Goal: Communication & Community: Answer question/provide support

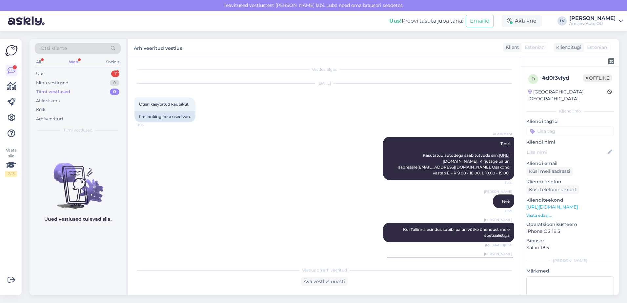
click at [90, 74] on div "Uus 1" at bounding box center [78, 73] width 86 height 9
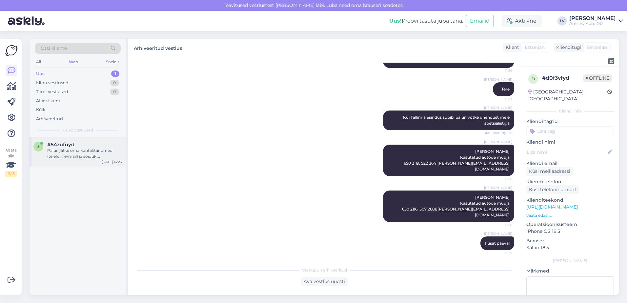
click at [67, 149] on div "Palun jätke oma kontaktandmed (telefon, e-mail) ja sõiduki registreerimisnumber…" at bounding box center [84, 154] width 75 height 12
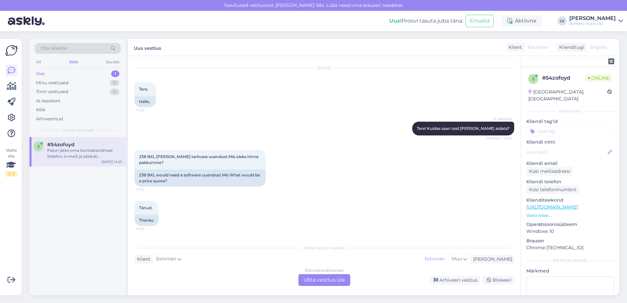
scroll to position [0, 0]
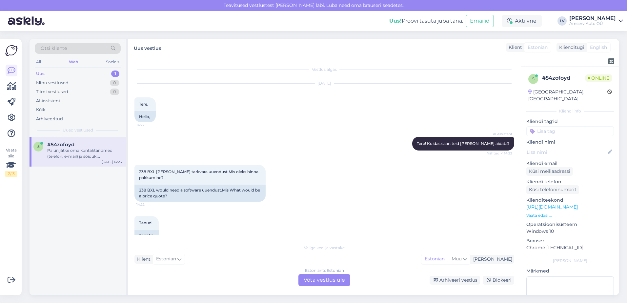
click at [332, 283] on div "Estonian to Estonian Võta vestlus üle" at bounding box center [325, 280] width 52 height 12
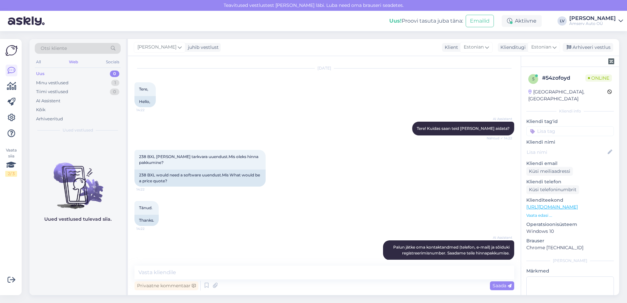
scroll to position [23, 0]
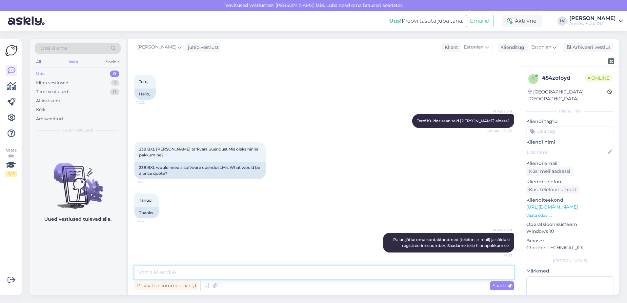
click at [241, 274] on textarea at bounding box center [325, 273] width 380 height 14
click at [191, 273] on textarea at bounding box center [325, 273] width 380 height 14
click at [378, 270] on textarea at bounding box center [325, 273] width 380 height 14
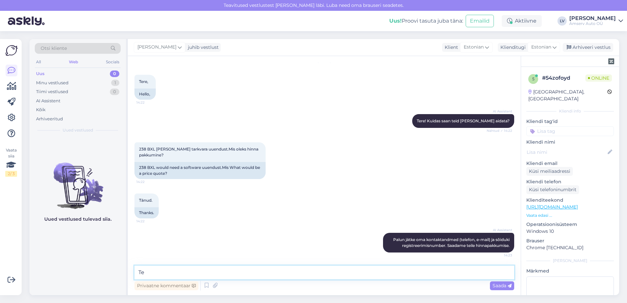
type textarea "T"
click at [262, 243] on div "AI Assistent [PERSON_NAME] oma kontaktandmed (telefon, e-mail) ja sõiduki regis…" at bounding box center [325, 243] width 380 height 34
click at [269, 271] on textarea at bounding box center [325, 273] width 380 height 14
type textarea "Millise esinduse hinnapakkumist sooviksite?"
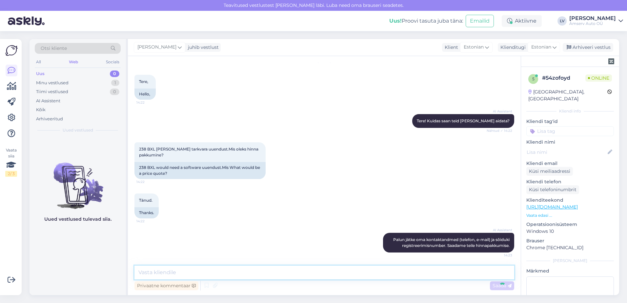
scroll to position [51, 0]
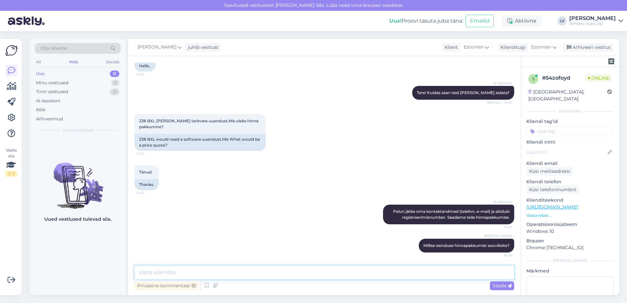
click at [231, 275] on textarea at bounding box center [325, 273] width 380 height 14
type textarea "ja kas soovite multimeedia uuendust?"
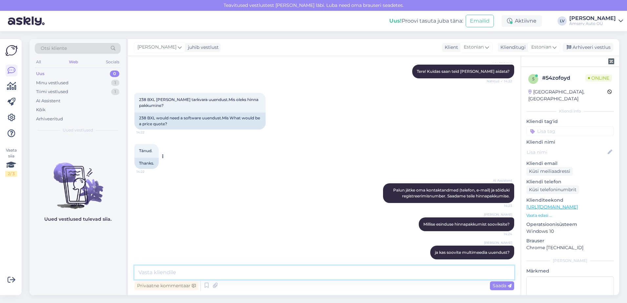
scroll to position [79, 0]
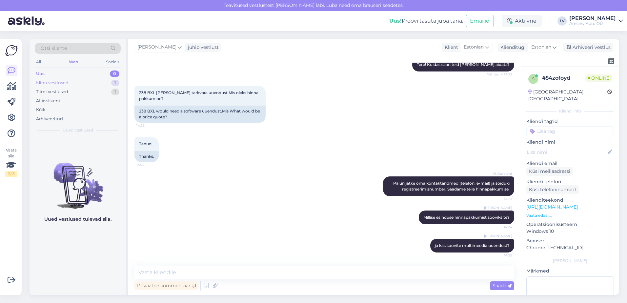
click at [71, 82] on div "Minu vestlused 1" at bounding box center [78, 82] width 86 height 9
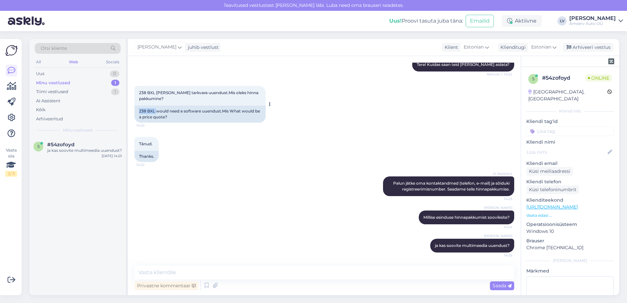
drag, startPoint x: 156, startPoint y: 111, endPoint x: 136, endPoint y: 112, distance: 19.4
click at [136, 112] on div "238 BXL would need a software uuendust.Mis What would be a price quote?" at bounding box center [200, 114] width 131 height 17
drag, startPoint x: 136, startPoint y: 112, endPoint x: 141, endPoint y: 112, distance: 5.0
copy div "238 BXL"
click at [78, 82] on div "Minu vestlused 1" at bounding box center [78, 82] width 86 height 9
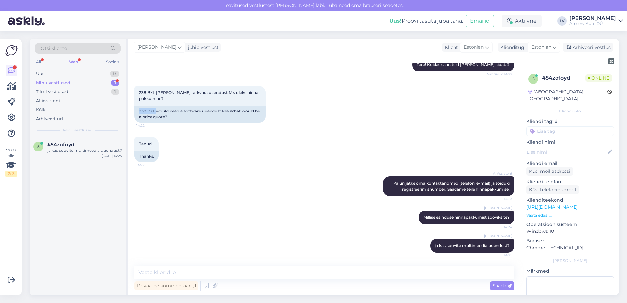
click at [78, 82] on div "Minu vestlused 1" at bounding box center [78, 82] width 86 height 9
click at [92, 84] on div "Minu vestlused 1" at bounding box center [78, 82] width 86 height 9
drag, startPoint x: 181, startPoint y: 110, endPoint x: 229, endPoint y: 107, distance: 48.0
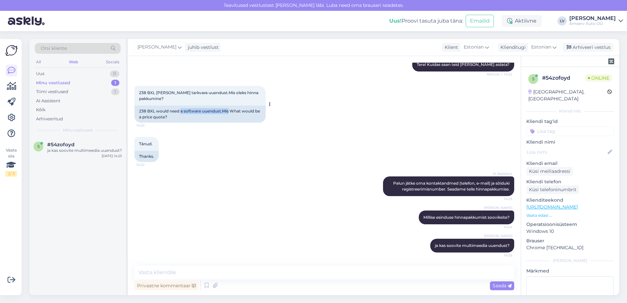
click at [229, 107] on div "238 BXL would need a software uuendust.Mis What would be a price quote?" at bounding box center [200, 114] width 131 height 17
drag, startPoint x: 229, startPoint y: 107, endPoint x: 248, endPoint y: 118, distance: 21.3
click at [248, 118] on div "238 BXL would need a software uuendust.Mis What would be a price quote?" at bounding box center [200, 114] width 131 height 17
drag, startPoint x: 223, startPoint y: 108, endPoint x: 164, endPoint y: 110, distance: 59.1
click at [164, 110] on div "238 BXL would need a software uuendust.Mis What would be a price quote?" at bounding box center [200, 114] width 131 height 17
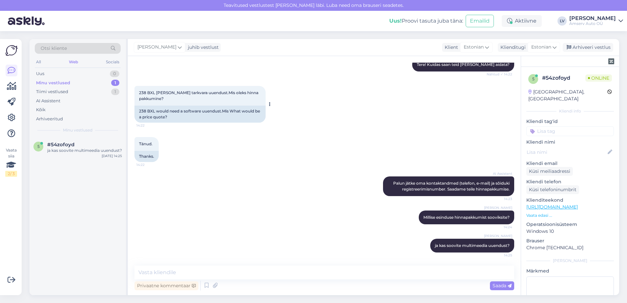
click at [217, 102] on div "238 BXL [PERSON_NAME] tarkvara uuendust.Mis oleks hinna pakkumine? 14:22" at bounding box center [200, 96] width 131 height 20
drag, startPoint x: 223, startPoint y: 91, endPoint x: 157, endPoint y: 92, distance: 66.3
click at [157, 92] on span "238 BXL [PERSON_NAME] tarkvara uuendust.Mis oleks hinna pakkumine?" at bounding box center [199, 95] width 120 height 11
copy span "[PERSON_NAME] tarkvara uuendust.Mis"
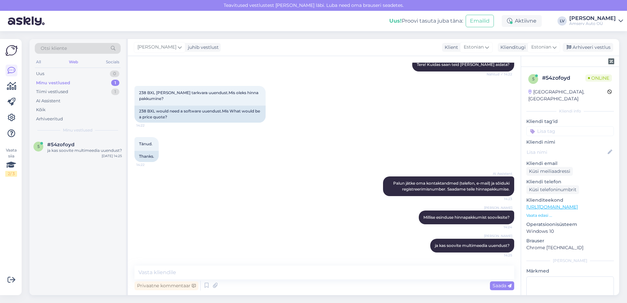
click at [189, 264] on div "Vestlus algas [DATE] Tere, 14:22 Hello, AI Assistent Tere! Kuidas saan teid [PE…" at bounding box center [324, 175] width 393 height 239
click at [190, 270] on textarea at bounding box center [325, 273] width 380 height 14
type textarea "K"
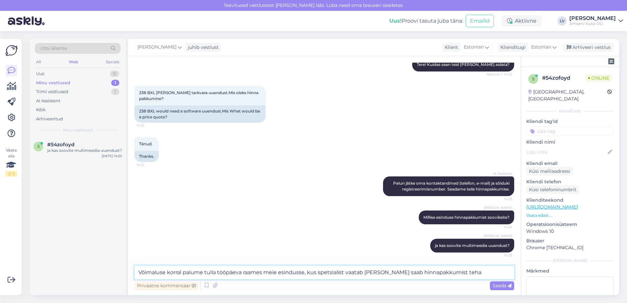
type textarea "Võimaluse korral palume tulla tööpäeva raames meie esindusse, kus spetsialist v…"
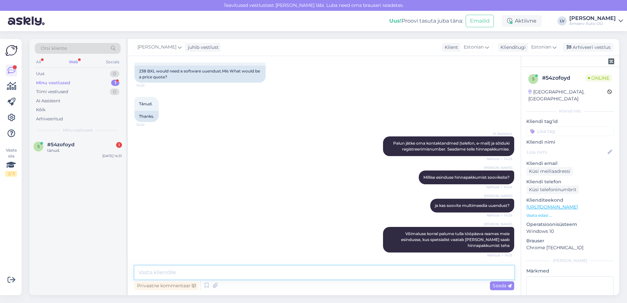
scroll to position [147, 0]
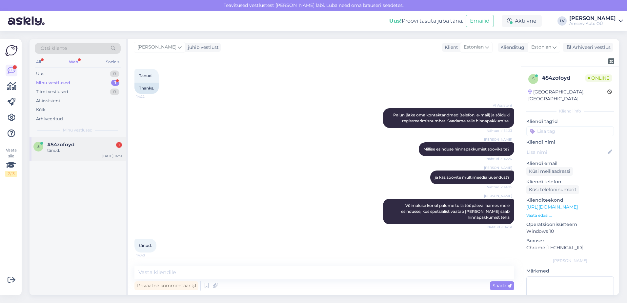
click at [60, 148] on div "tänud." at bounding box center [84, 151] width 75 height 6
click at [240, 273] on textarea at bounding box center [325, 273] width 380 height 14
type textarea "J"
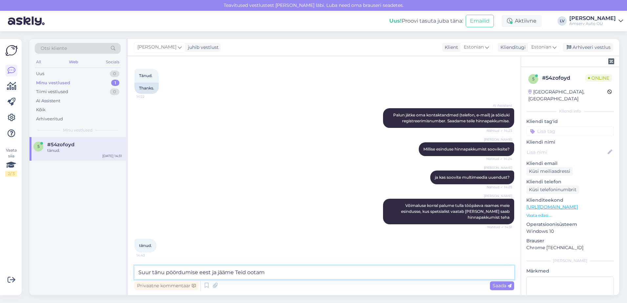
type textarea "Suur tänu pöördumise eest ja jääme Teid ootama"
